Goal: Use online tool/utility: Utilize a website feature to perform a specific function

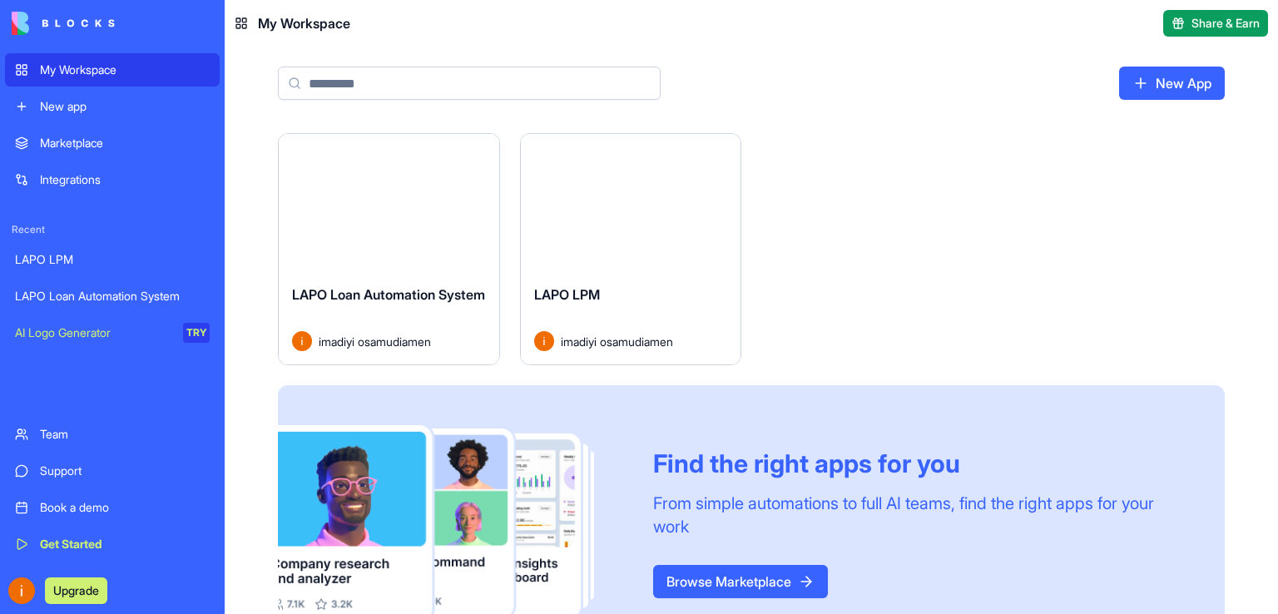
click at [373, 230] on div "Launch" at bounding box center [389, 202] width 220 height 137
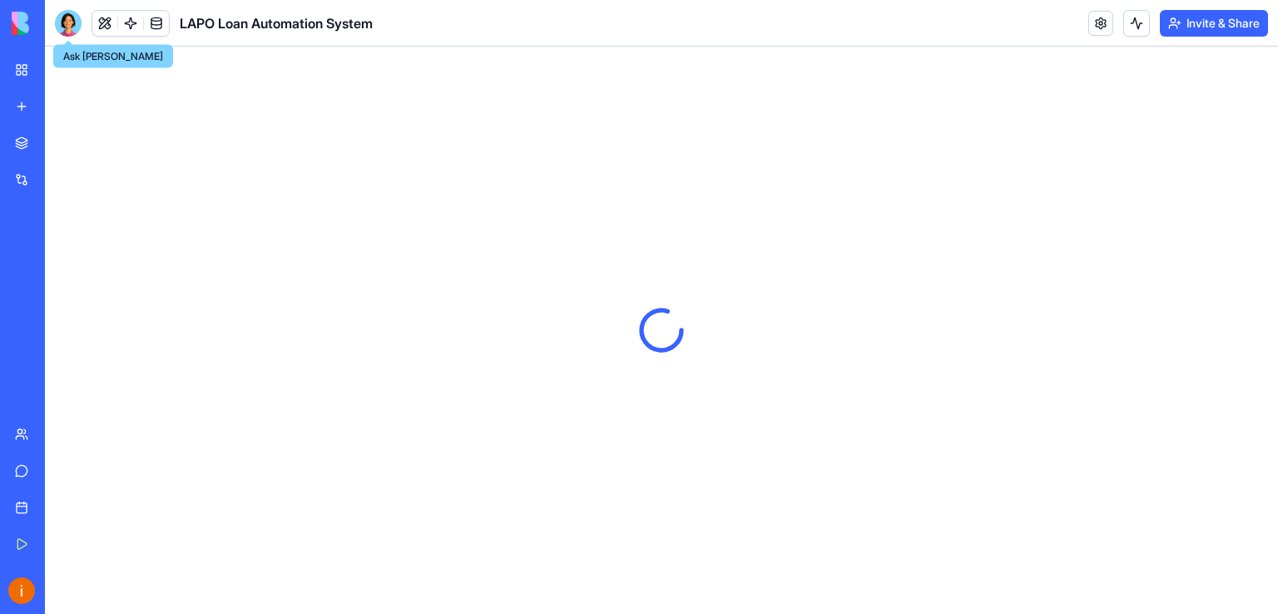
click at [74, 21] on div at bounding box center [68, 23] width 27 height 27
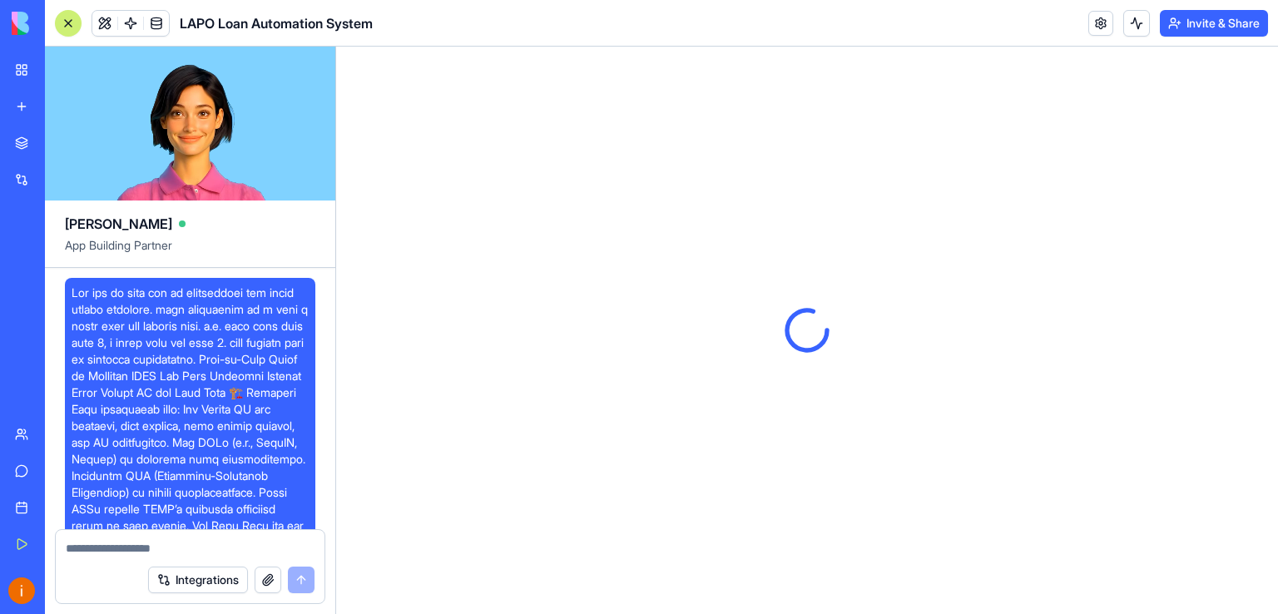
scroll to position [33119, 0]
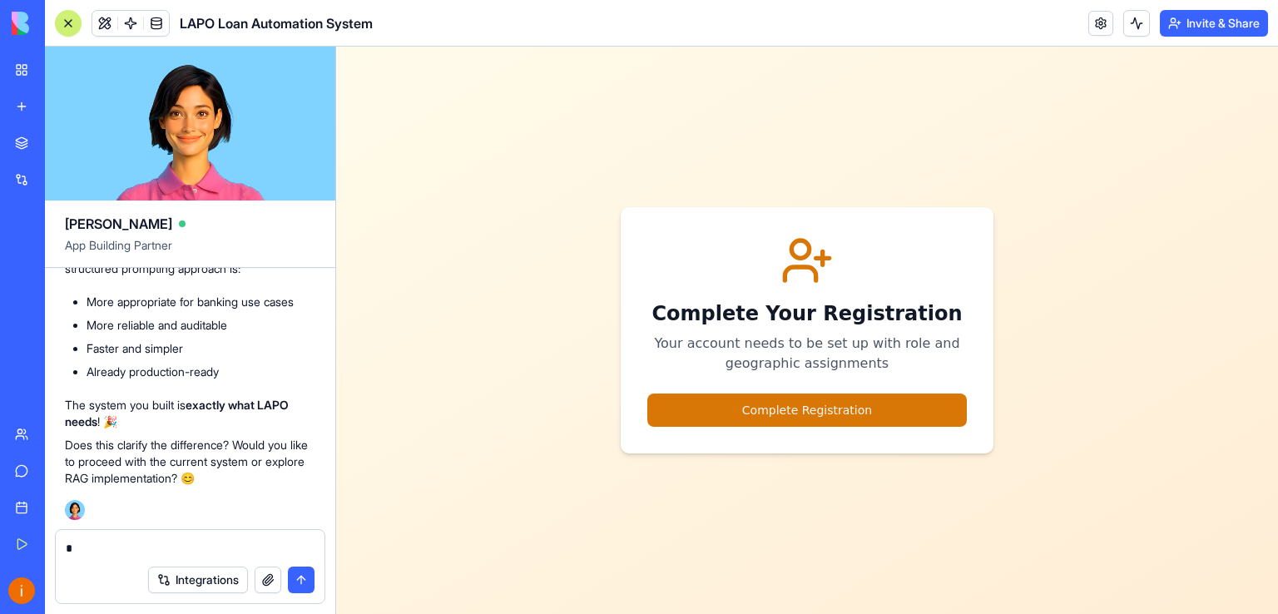
type textarea "**"
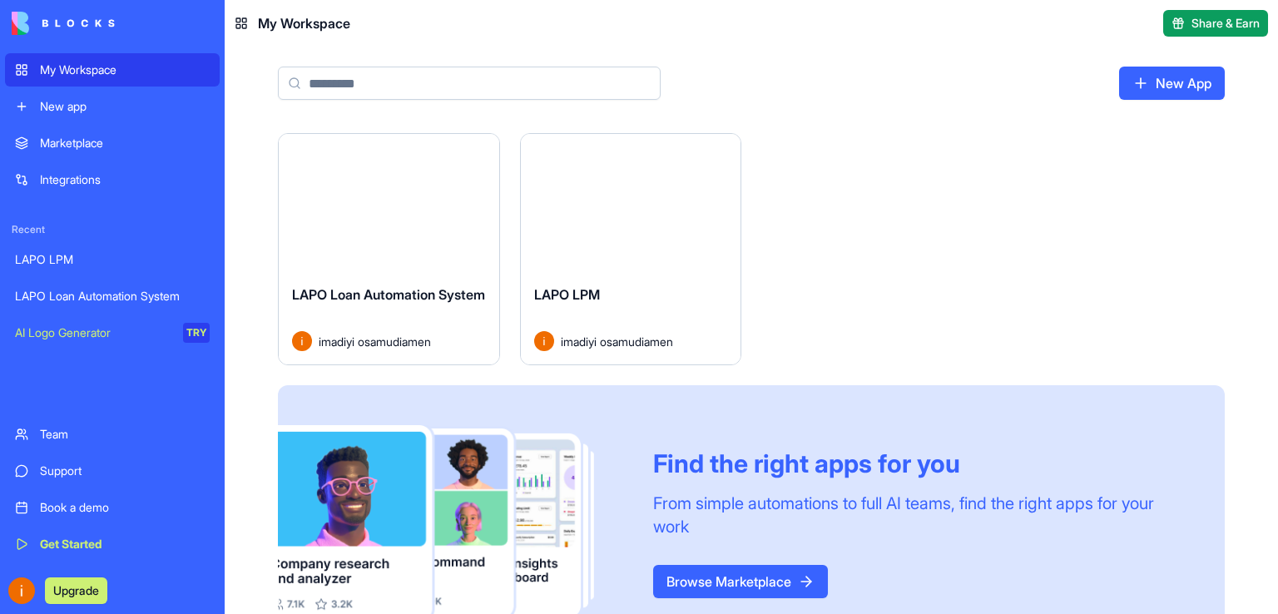
click at [630, 271] on div "LAPO LPM imadiyi osamudiamen" at bounding box center [631, 317] width 220 height 93
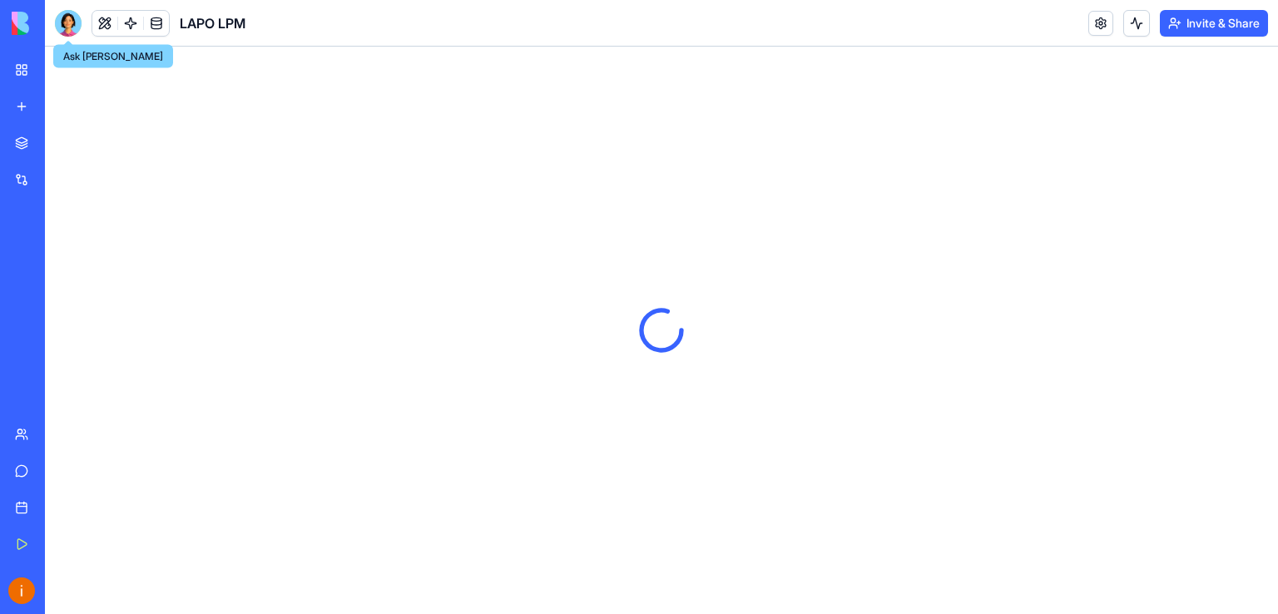
click at [73, 21] on div at bounding box center [68, 23] width 27 height 27
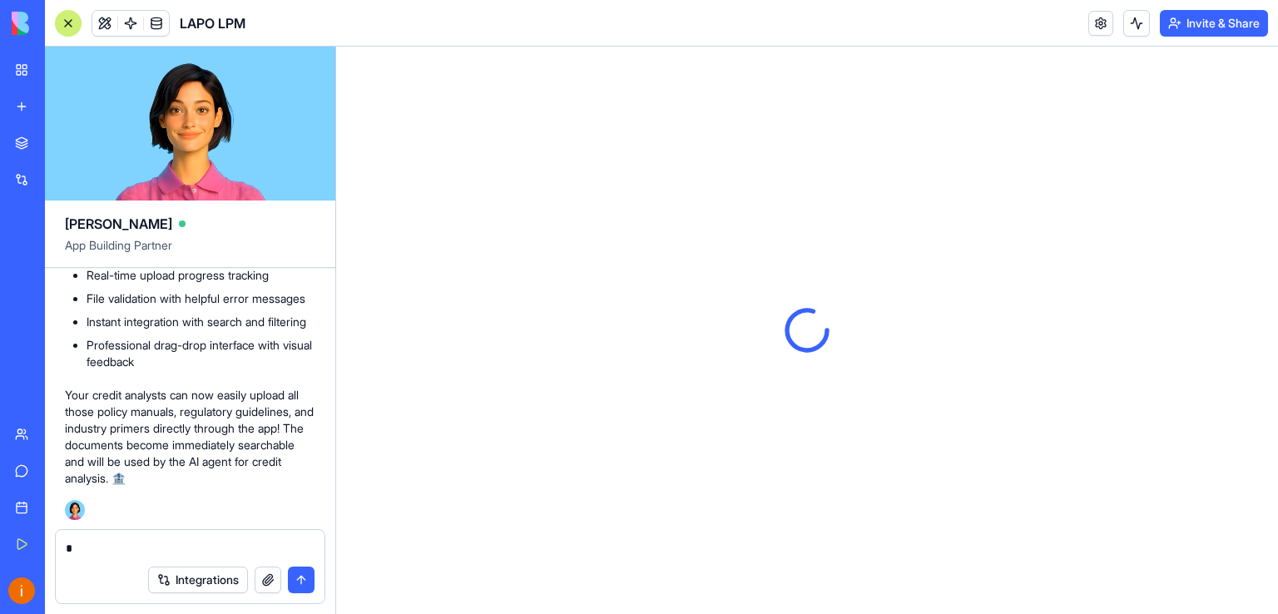
type textarea "**"
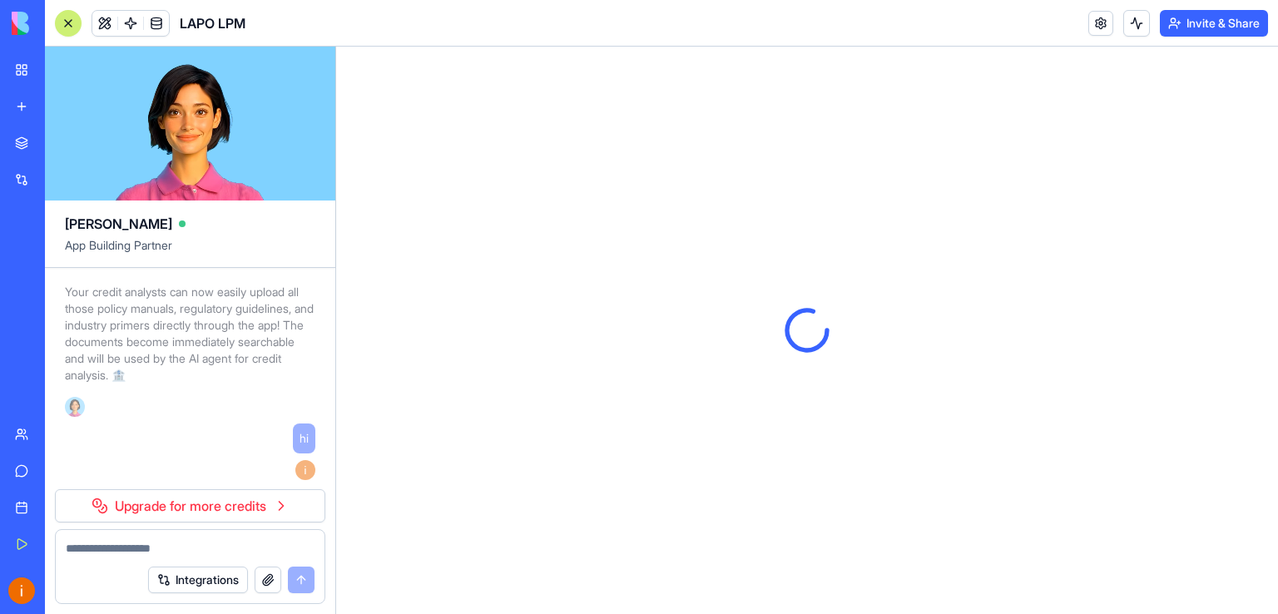
click at [67, 24] on div at bounding box center [68, 23] width 13 height 13
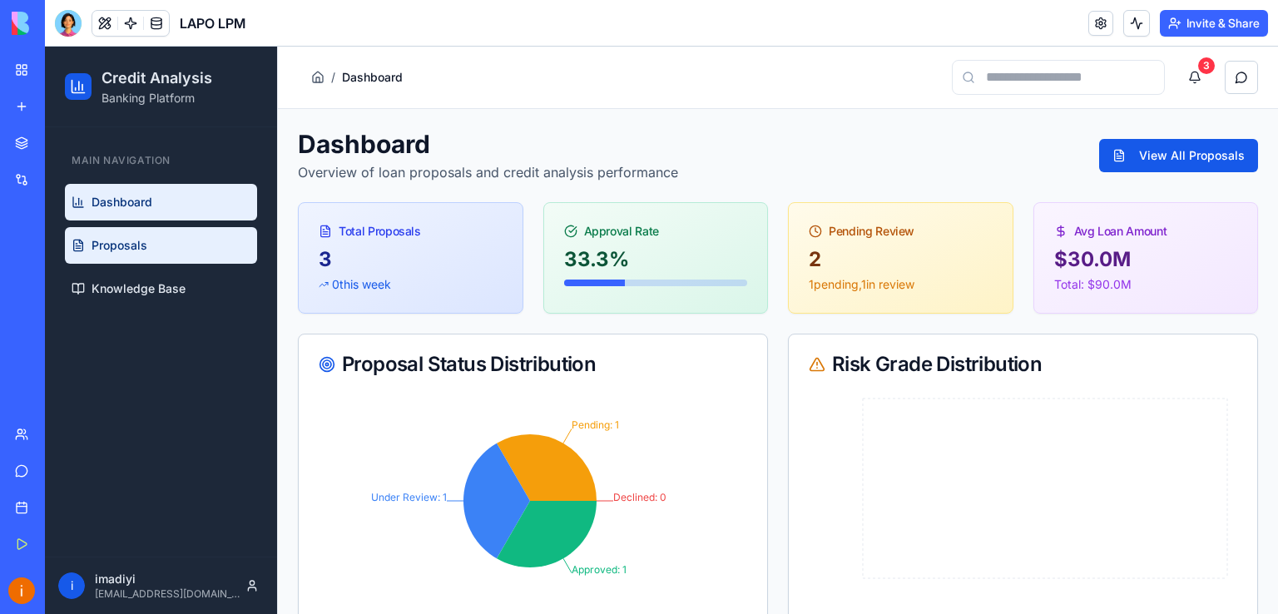
click at [149, 250] on link "Proposals" at bounding box center [161, 245] width 192 height 37
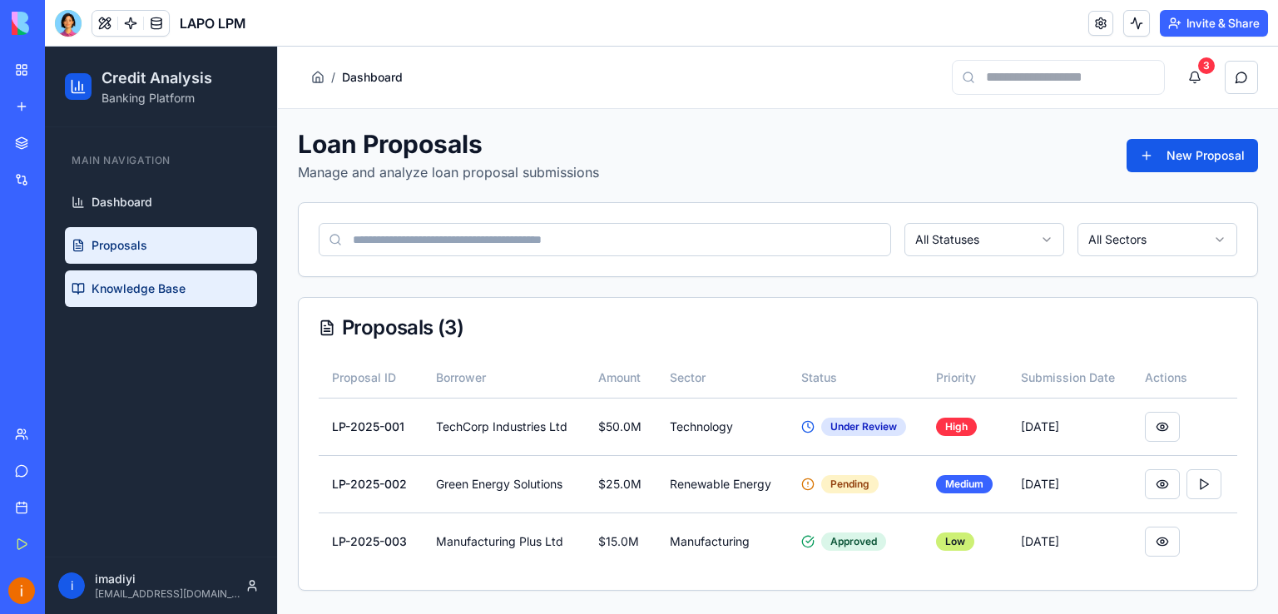
click at [173, 282] on span "Knowledge Base" at bounding box center [138, 288] width 94 height 17
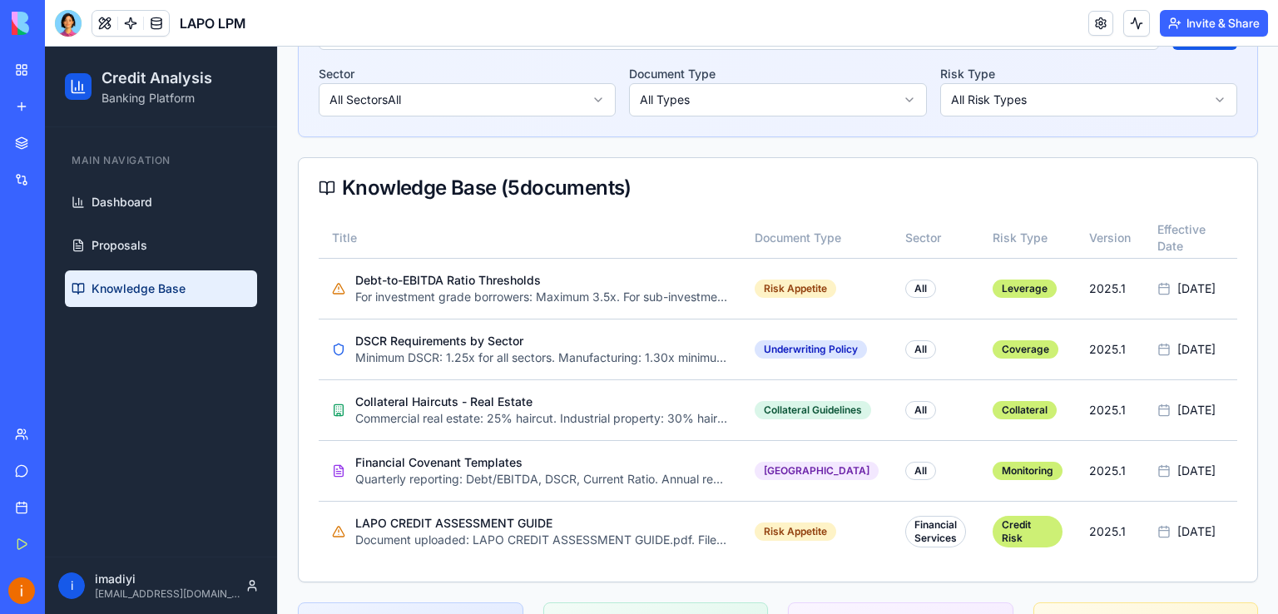
scroll to position [313, 0]
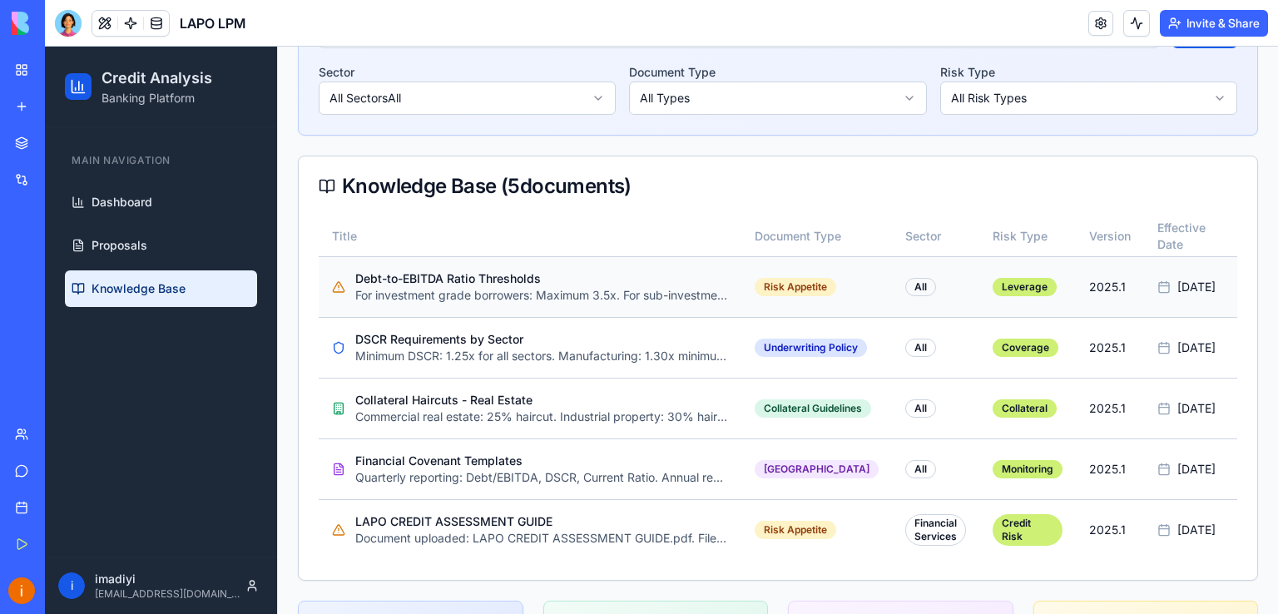
click at [461, 284] on p "Debt-to-EBITDA Ratio Thresholds" at bounding box center [541, 278] width 373 height 17
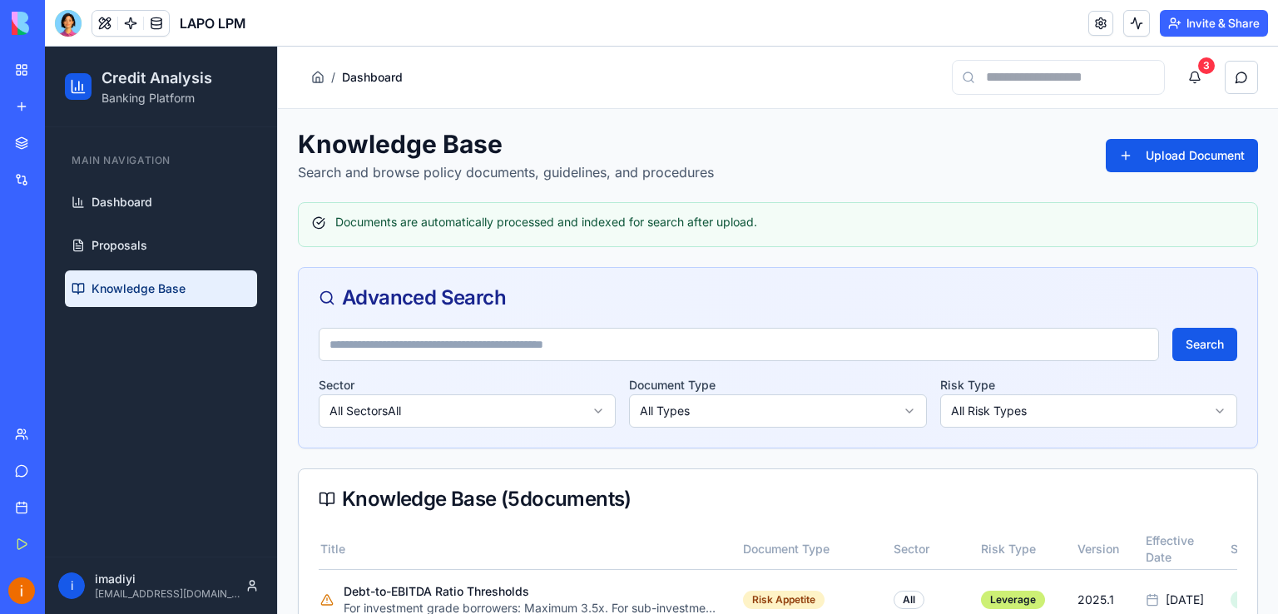
scroll to position [33, 0]
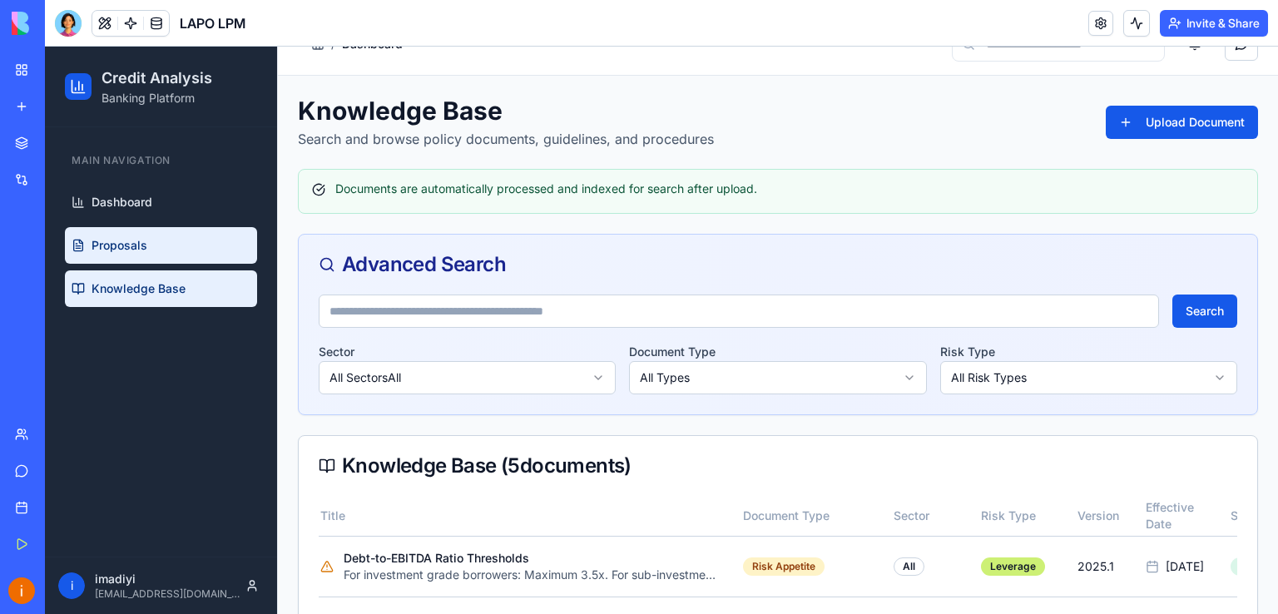
click at [151, 251] on link "Proposals" at bounding box center [161, 245] width 192 height 37
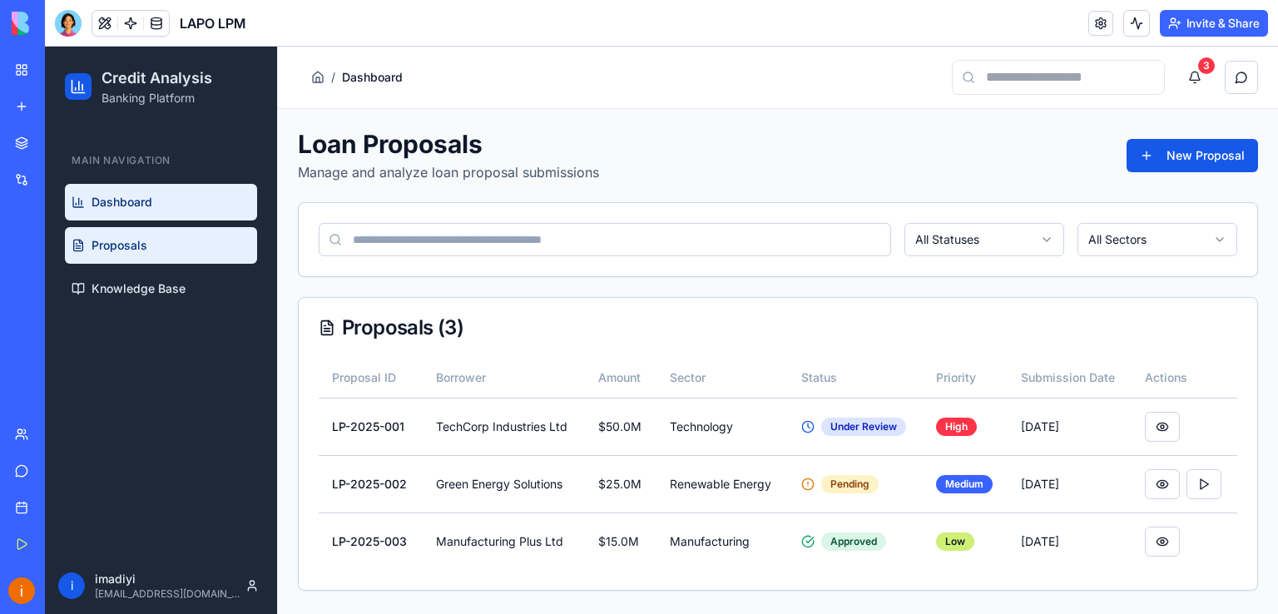
click at [136, 203] on span "Dashboard" at bounding box center [121, 202] width 61 height 17
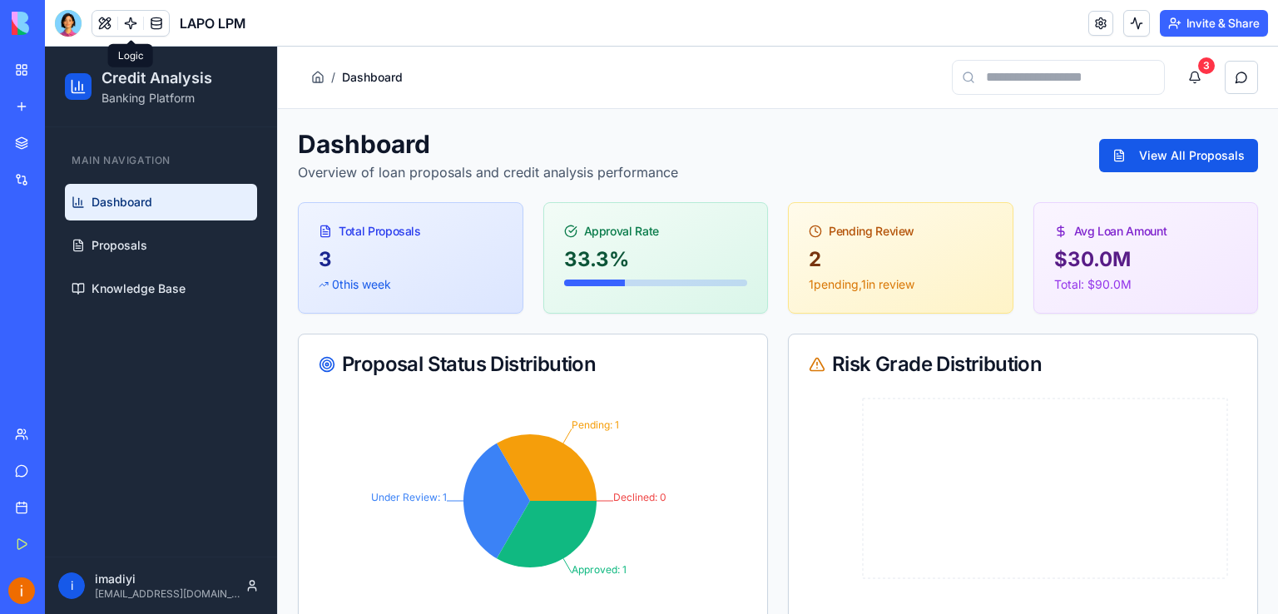
click at [136, 21] on link at bounding box center [130, 23] width 25 height 25
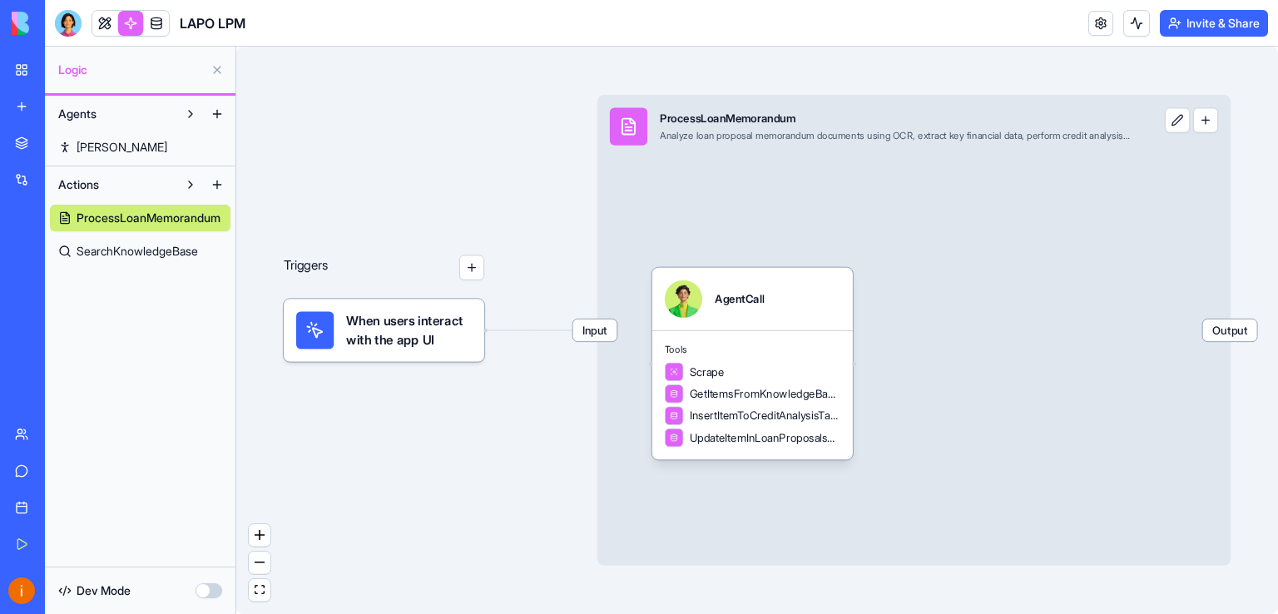
click at [191, 180] on button at bounding box center [190, 184] width 27 height 27
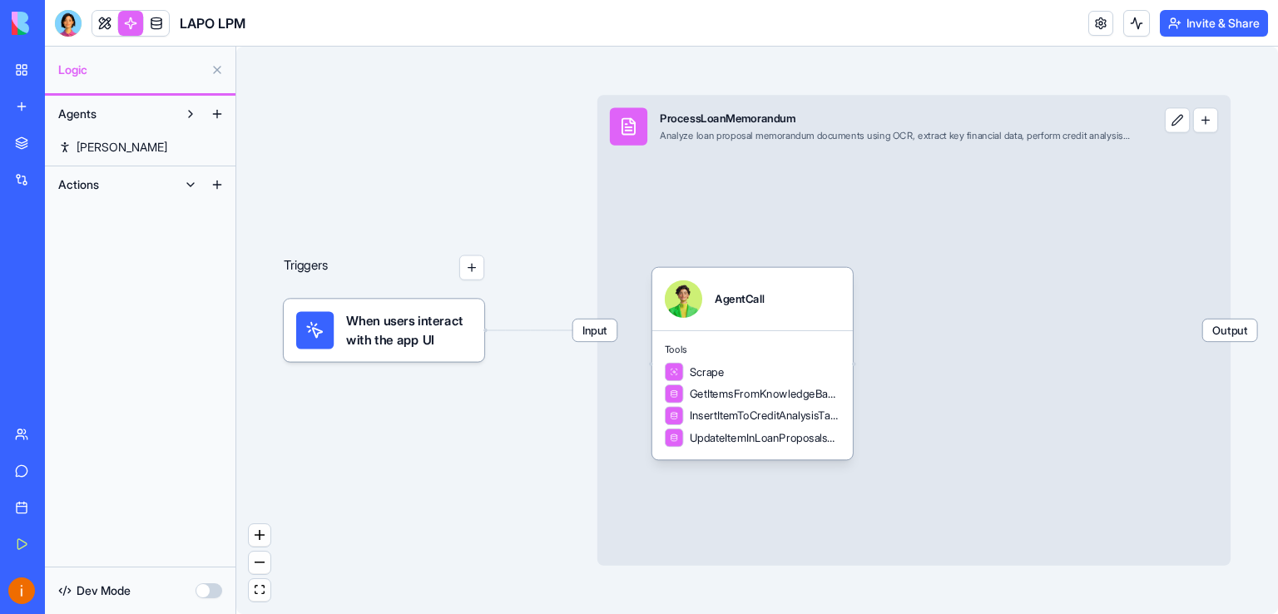
click at [191, 180] on button at bounding box center [190, 184] width 27 height 27
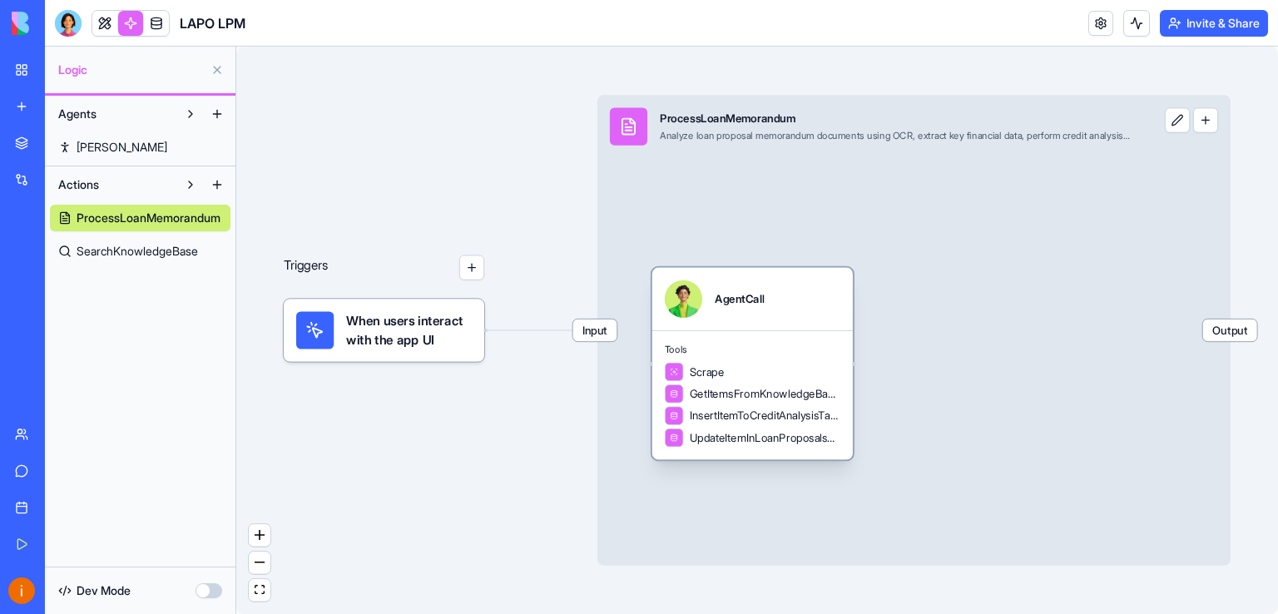
click at [727, 398] on span "GetItemsFromKnowledgeBaseTable" at bounding box center [764, 394] width 151 height 16
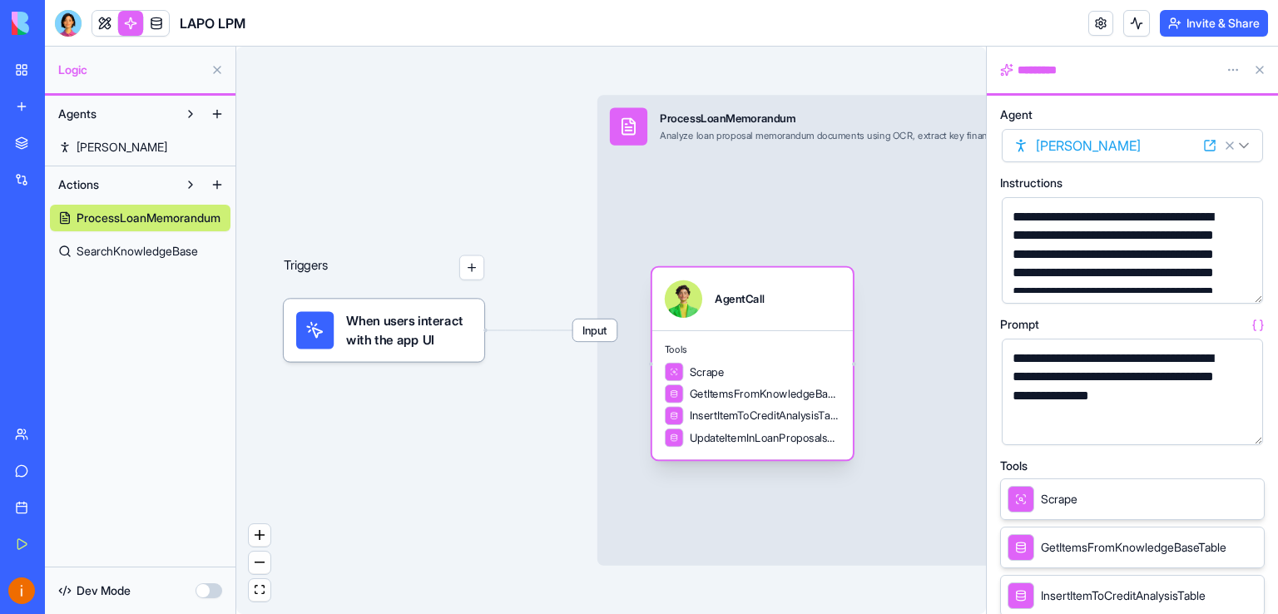
click at [800, 440] on span "UpdateItemInLoanProposalsTable" at bounding box center [764, 438] width 151 height 16
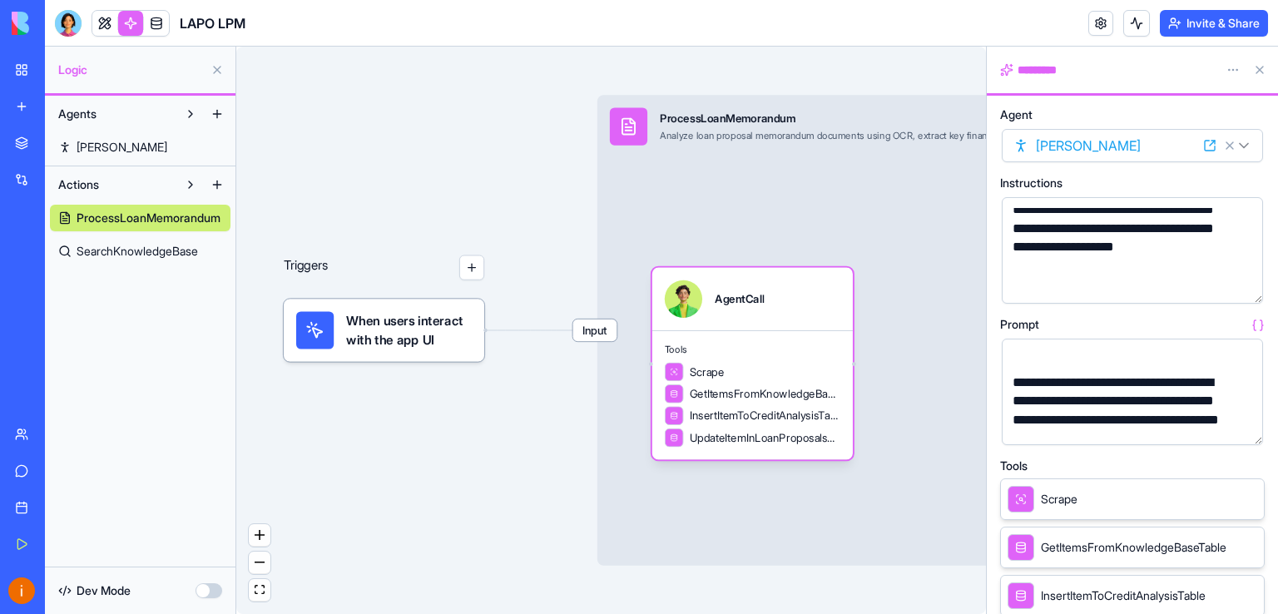
scroll to position [85, 0]
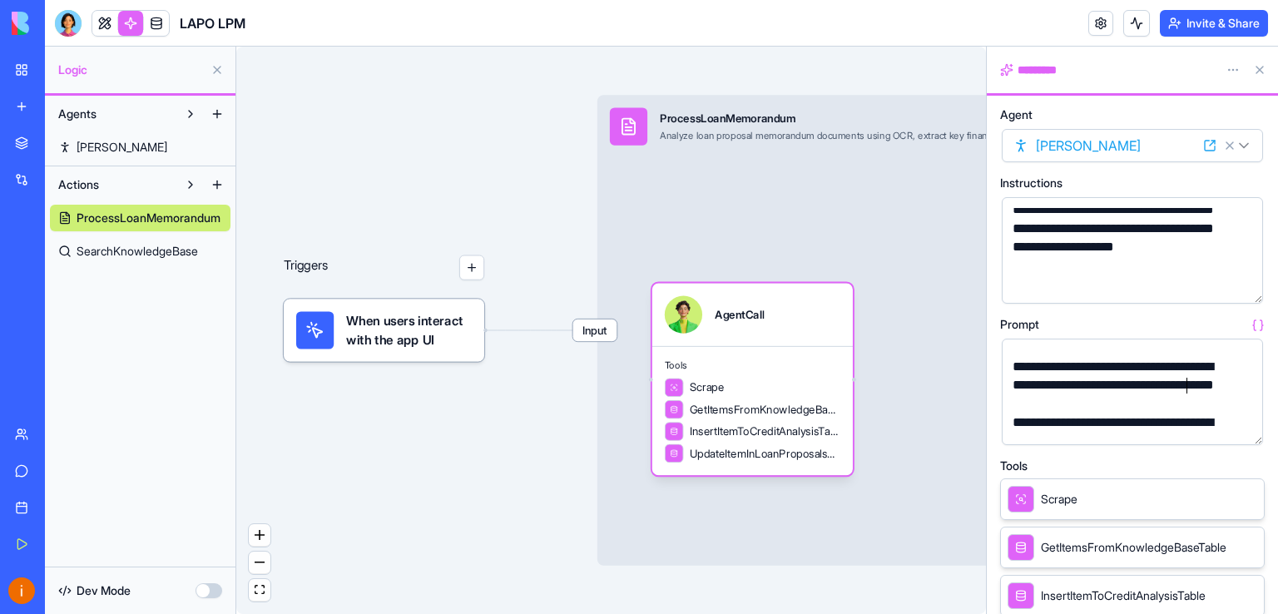
click at [1188, 394] on div "**********" at bounding box center [1117, 386] width 221 height 56
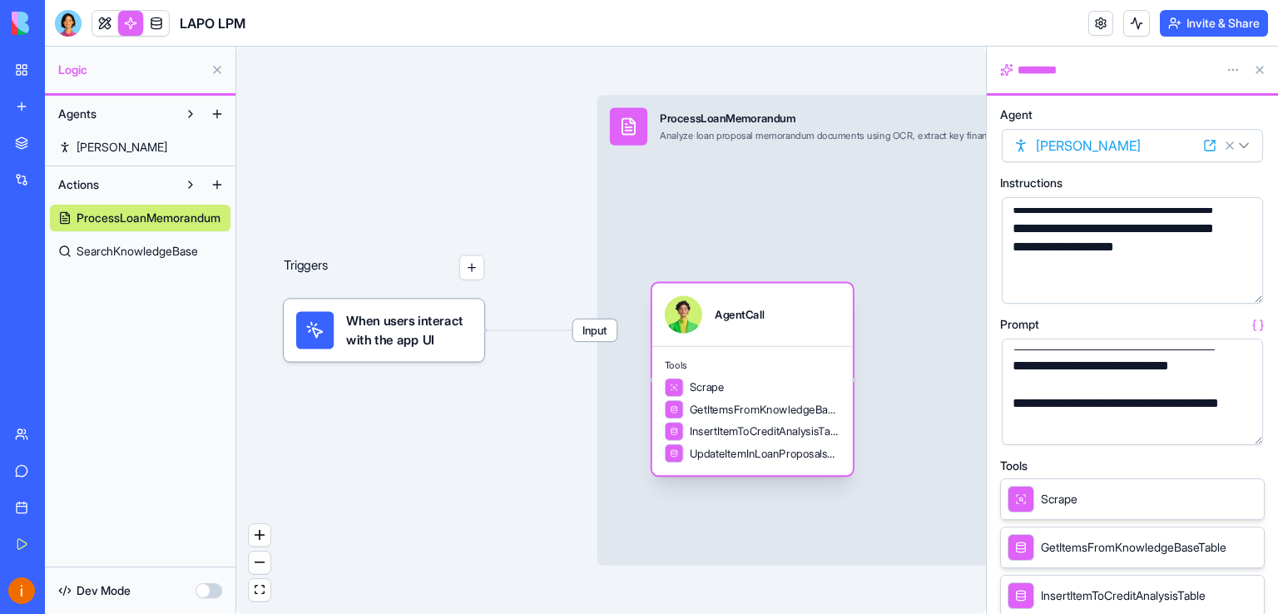
click at [755, 437] on span "InsertItemToCreditAnalysisTable" at bounding box center [764, 431] width 151 height 16
click at [783, 437] on span "InsertItemToCreditAnalysisTable" at bounding box center [764, 431] width 151 height 16
click at [783, 457] on span "UpdateItemInLoanProposalsTable" at bounding box center [764, 454] width 151 height 16
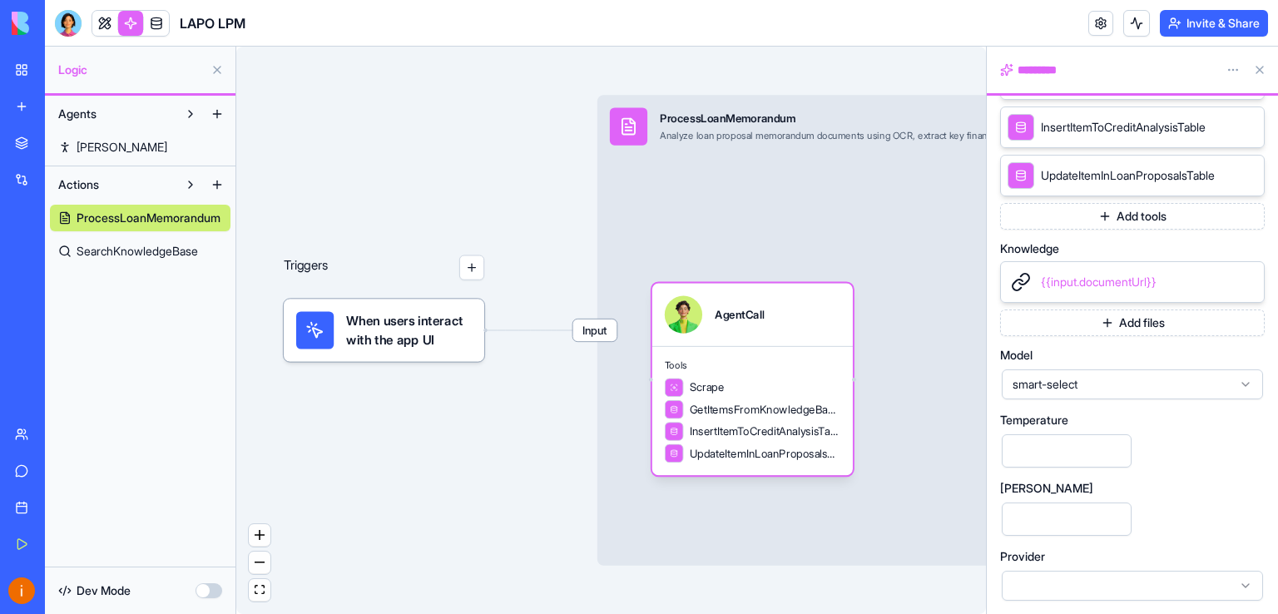
scroll to position [0, 0]
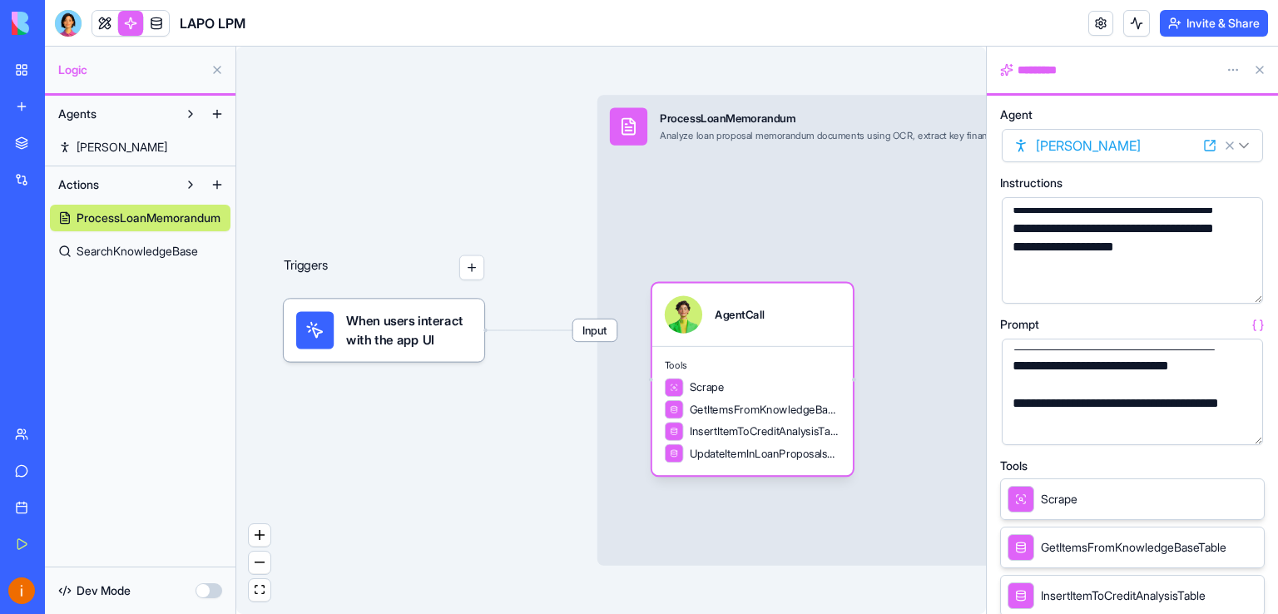
click at [1098, 546] on span "GetItemsFromKnowledgeBaseTable" at bounding box center [1132, 547] width 185 height 17
click at [1159, 588] on span "InsertItemToCreditAnalysisTable" at bounding box center [1122, 595] width 165 height 17
click at [759, 417] on span "GetItemsFromKnowledgeBaseTable" at bounding box center [764, 410] width 151 height 16
click at [721, 392] on span "Scrape" at bounding box center [706, 387] width 34 height 16
click at [416, 343] on span "When users interact with the app UI" at bounding box center [409, 329] width 126 height 37
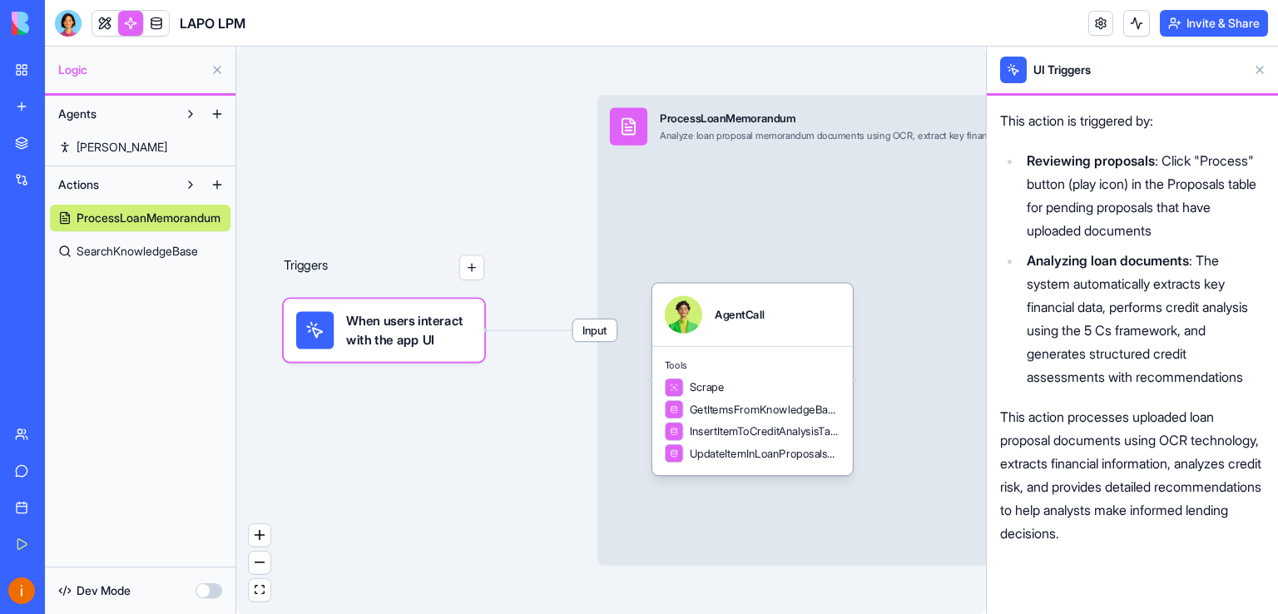
click at [602, 329] on span "Input" at bounding box center [595, 330] width 44 height 22
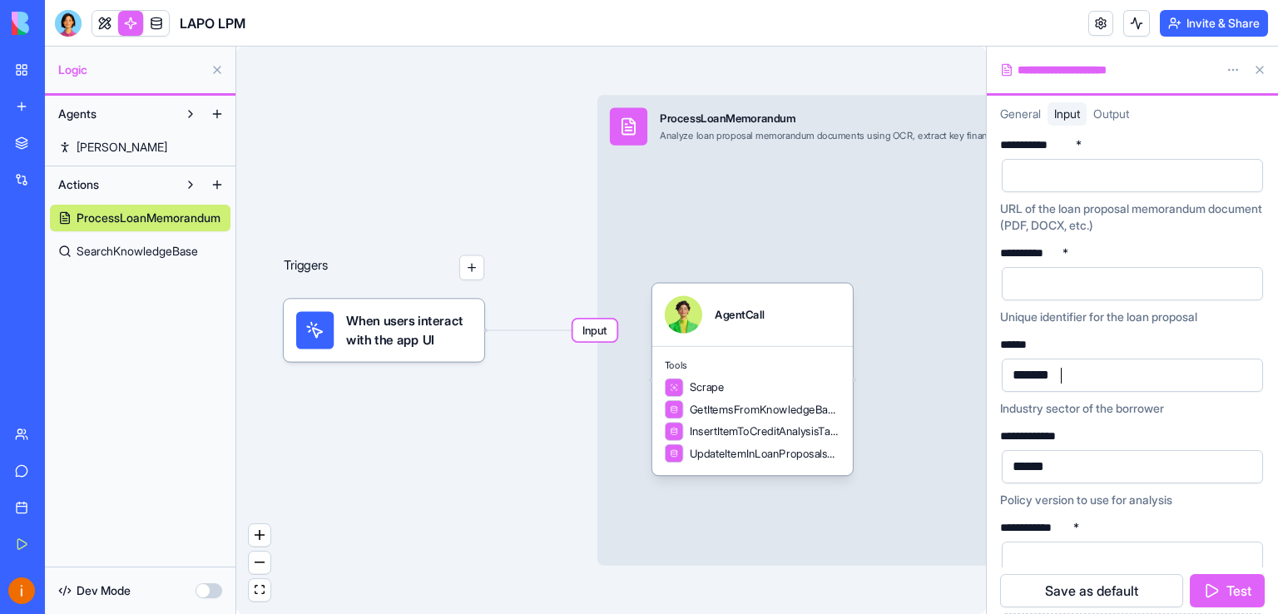
click at [1061, 373] on div "*******" at bounding box center [1034, 375] width 55 height 18
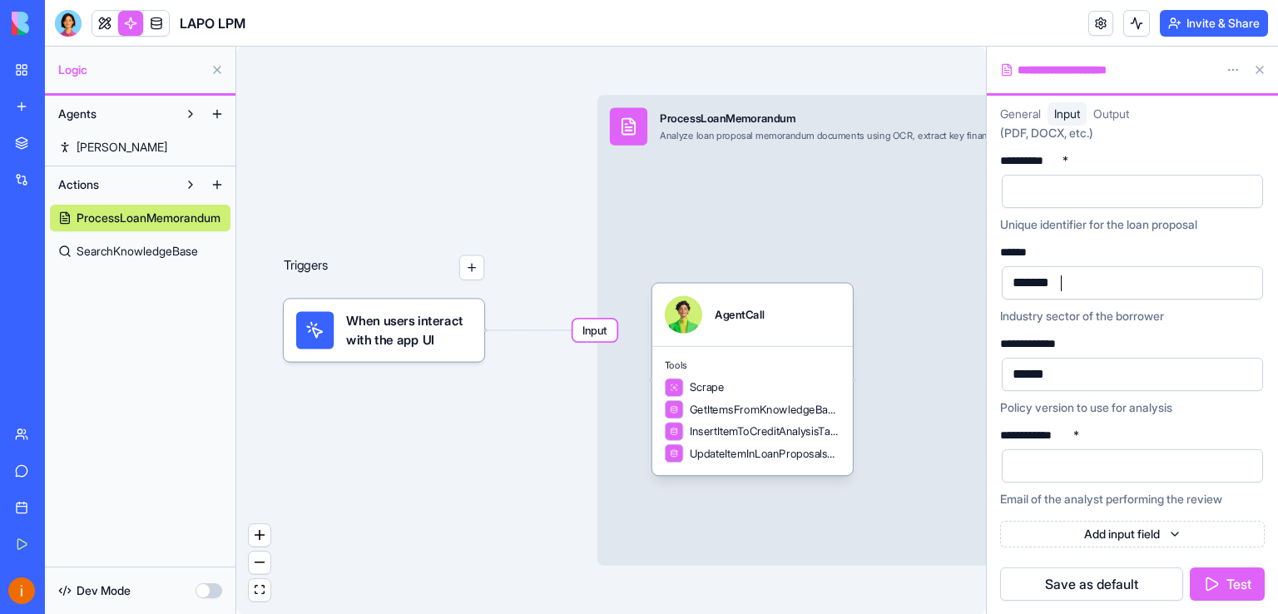
click at [1178, 535] on html "**********" at bounding box center [639, 307] width 1278 height 614
click at [1228, 576] on button "Test" at bounding box center [1226, 583] width 75 height 33
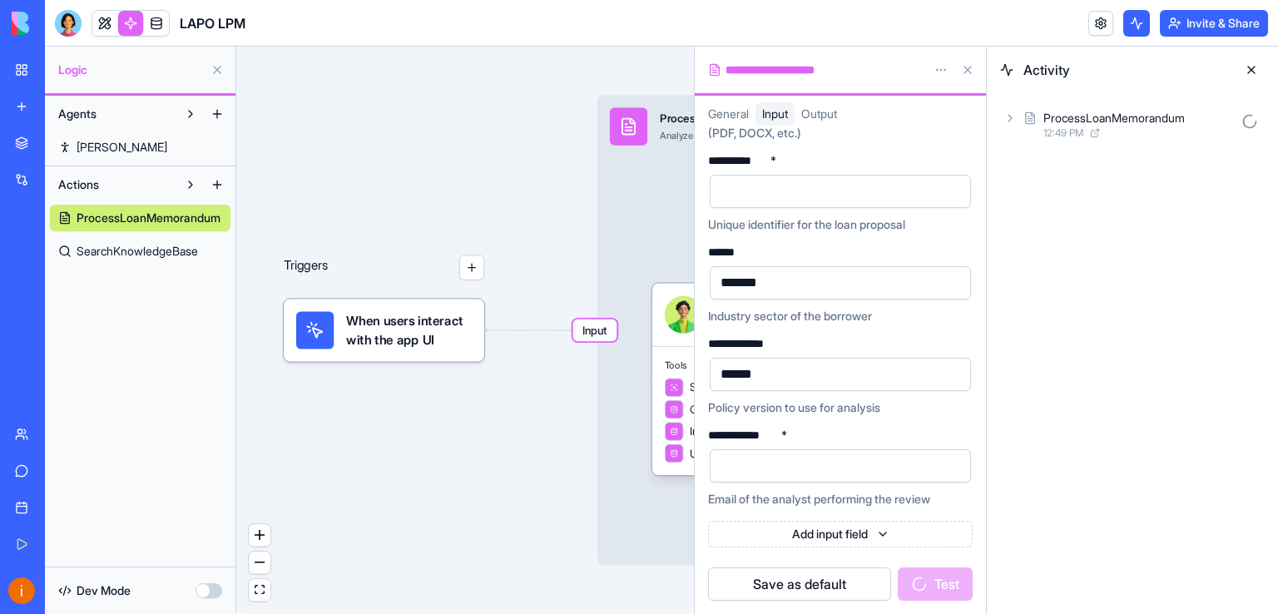
click at [1087, 124] on div "ProcessLoanMemorandum" at bounding box center [1113, 118] width 141 height 17
click at [1096, 186] on div "AgentCall" at bounding box center [1095, 191] width 50 height 17
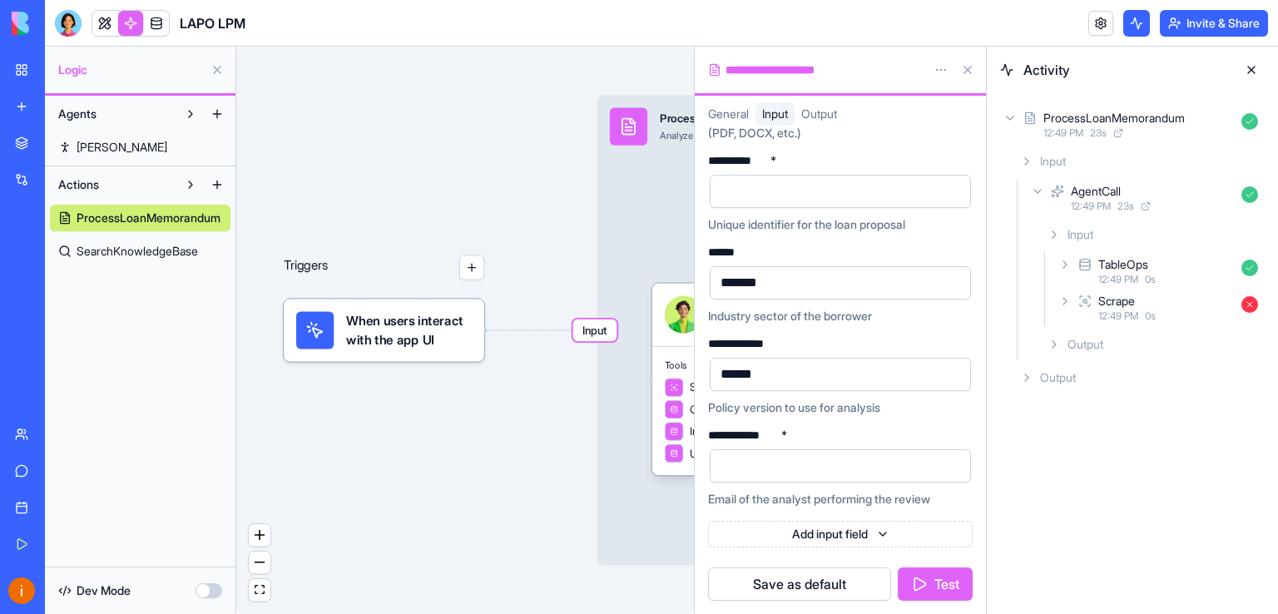
click at [1112, 261] on div "TableOps" at bounding box center [1123, 264] width 50 height 17
click at [1111, 306] on span "Input" at bounding box center [1108, 307] width 26 height 17
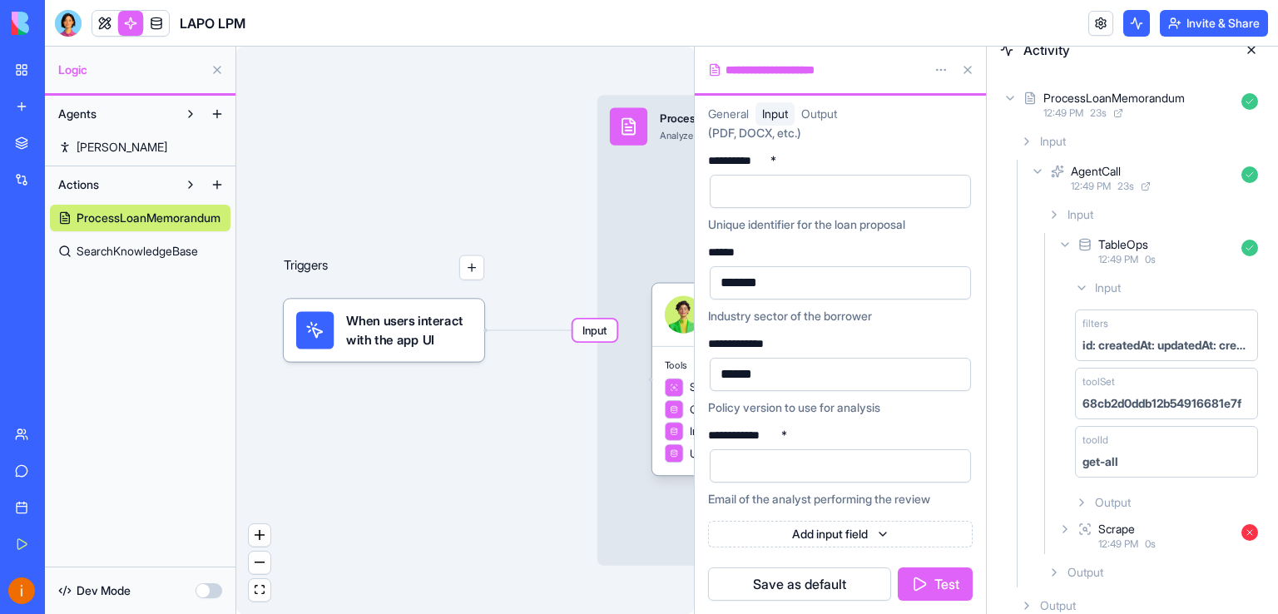
scroll to position [39, 0]
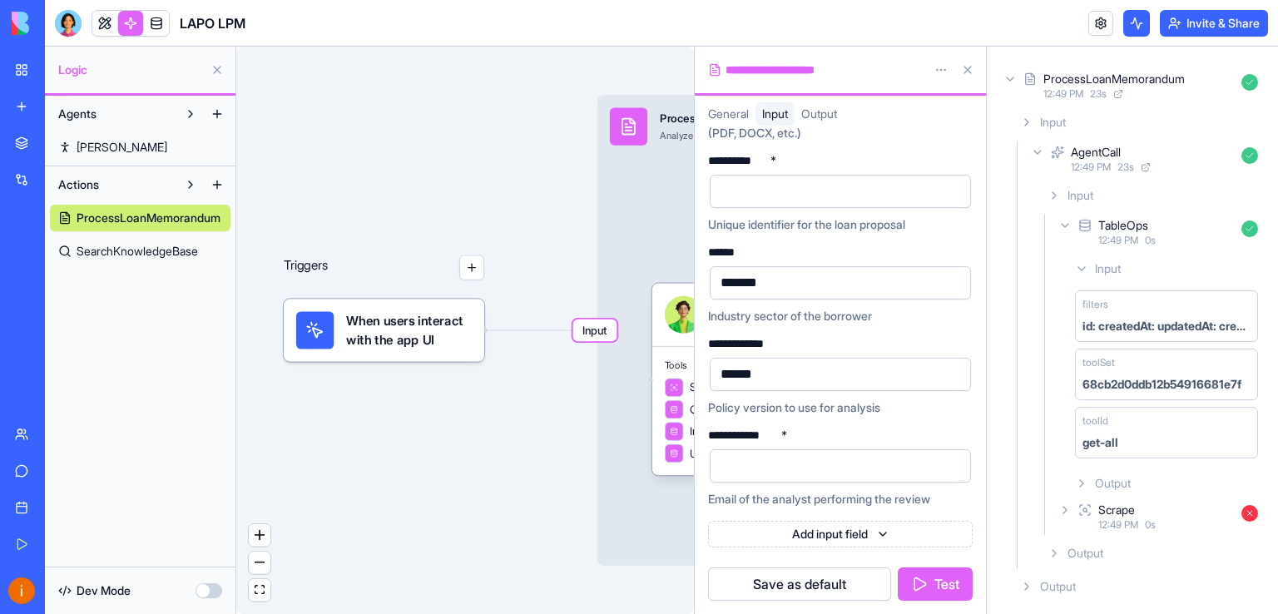
click at [1117, 477] on span "Output" at bounding box center [1113, 483] width 36 height 17
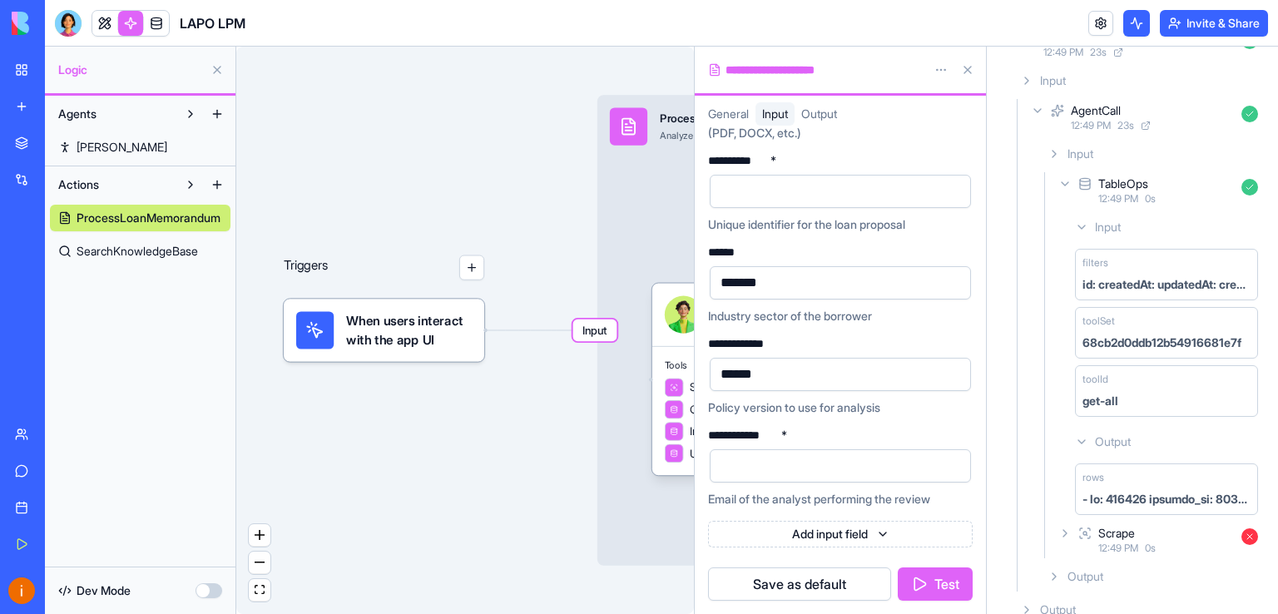
scroll to position [103, 0]
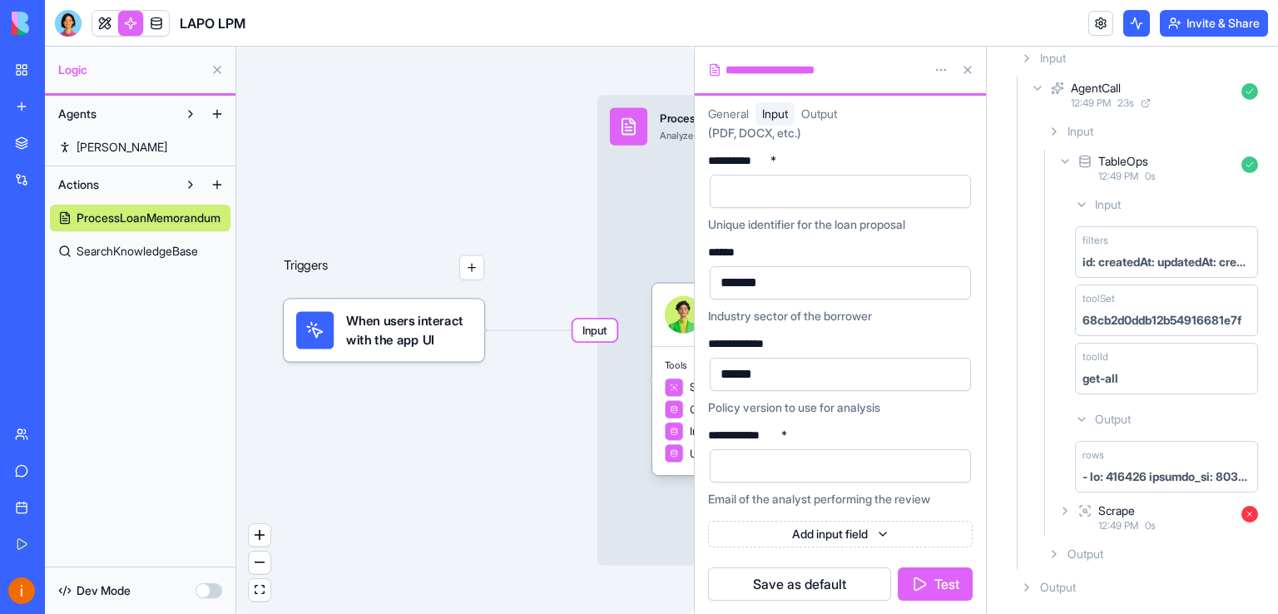
click at [1120, 513] on div "Scrape" at bounding box center [1116, 510] width 37 height 17
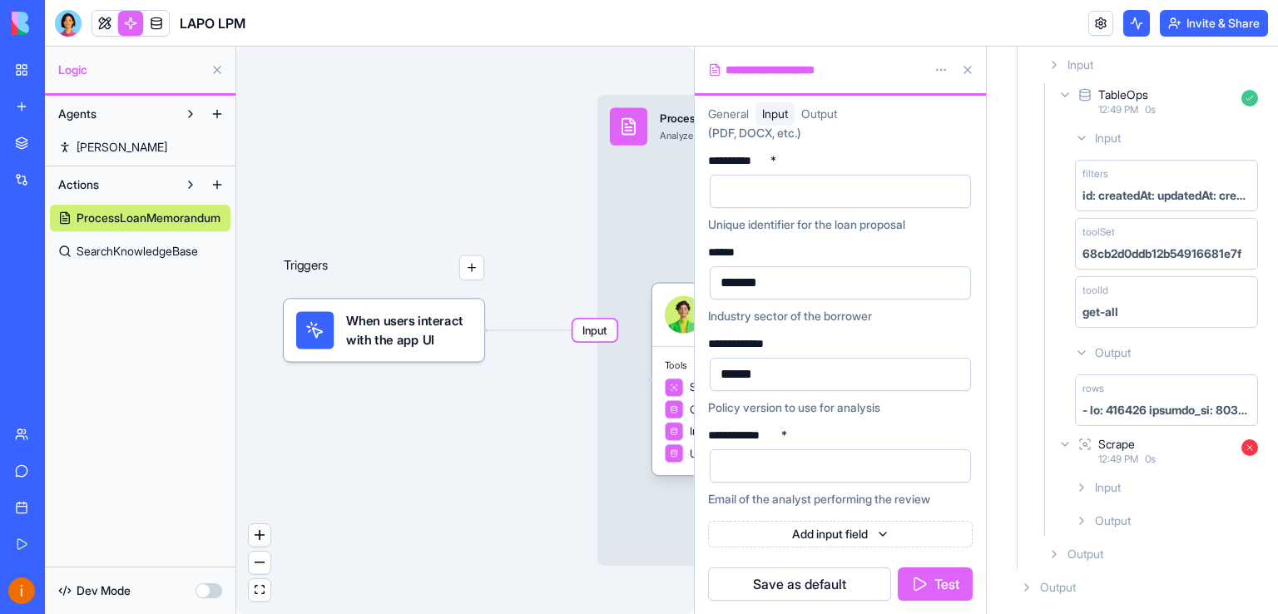
scroll to position [0, 0]
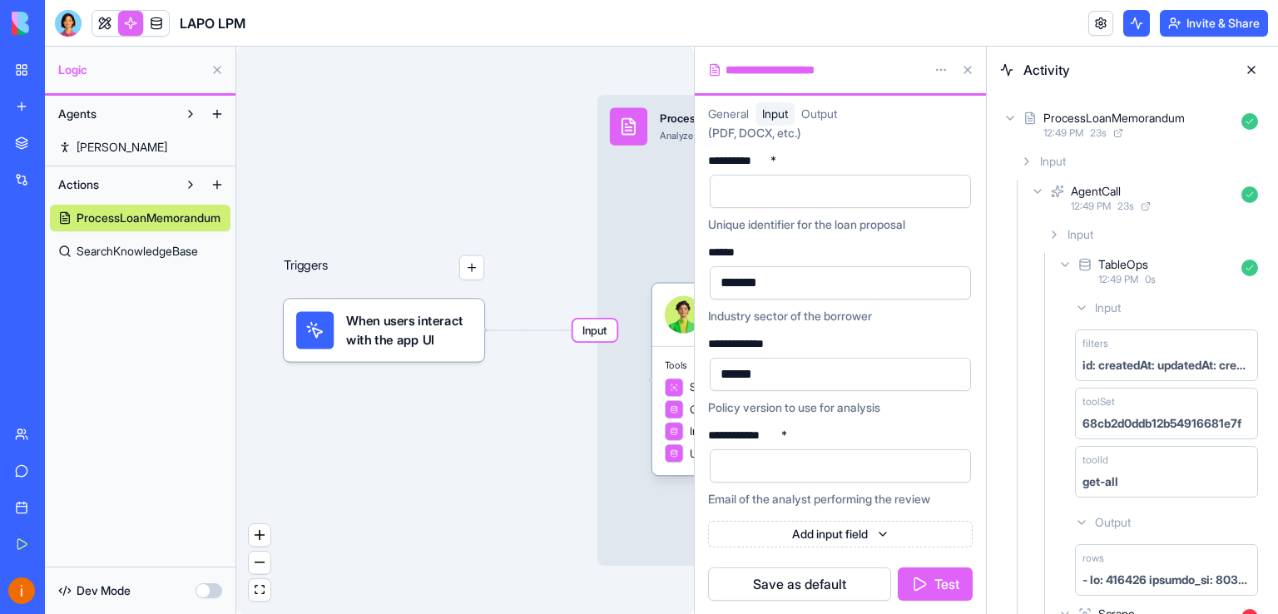
click at [1250, 69] on button at bounding box center [1251, 70] width 27 height 27
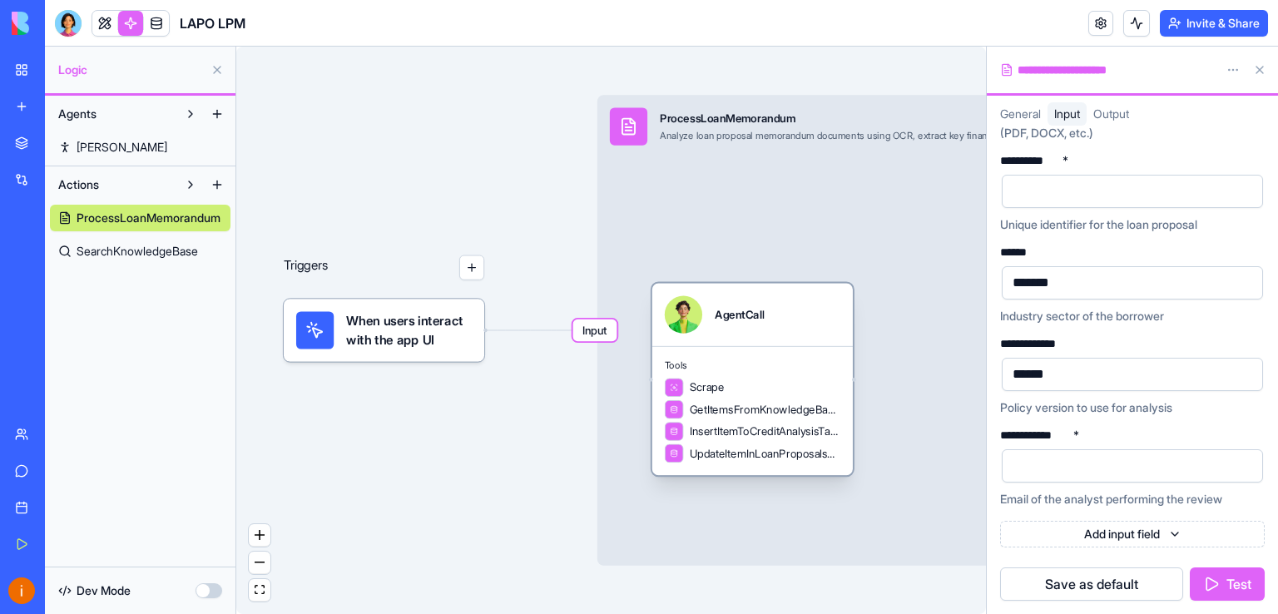
click at [714, 392] on span "Scrape" at bounding box center [706, 387] width 34 height 16
